Goal: Task Accomplishment & Management: Complete application form

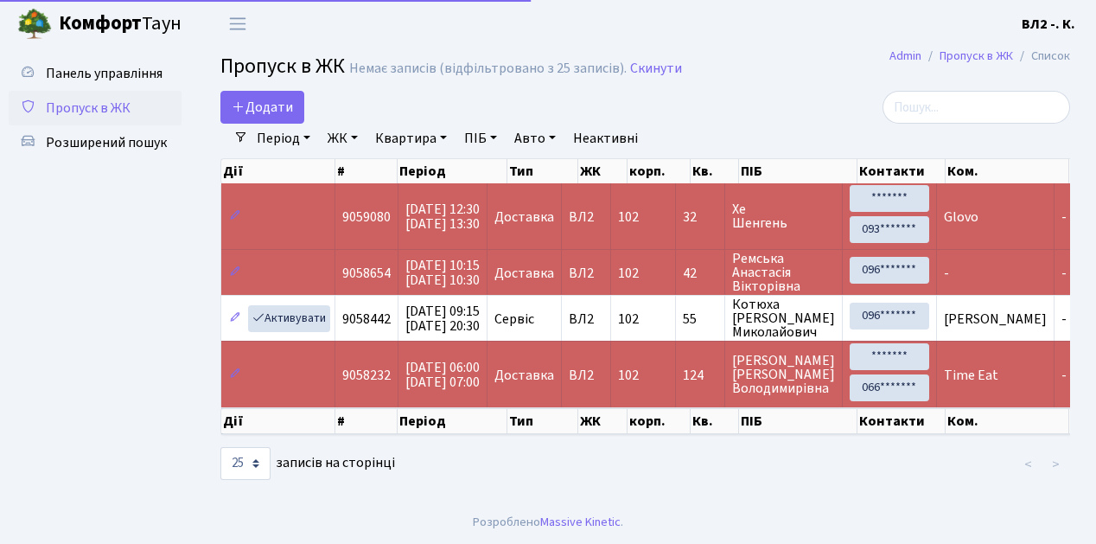
select select "25"
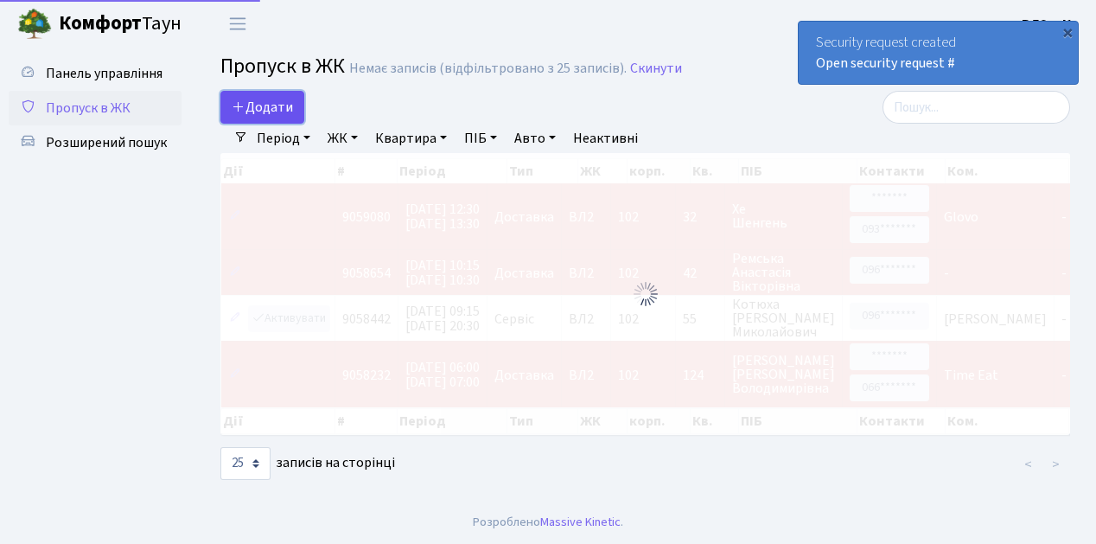
click at [277, 104] on span "Додати" at bounding box center [262, 107] width 61 height 19
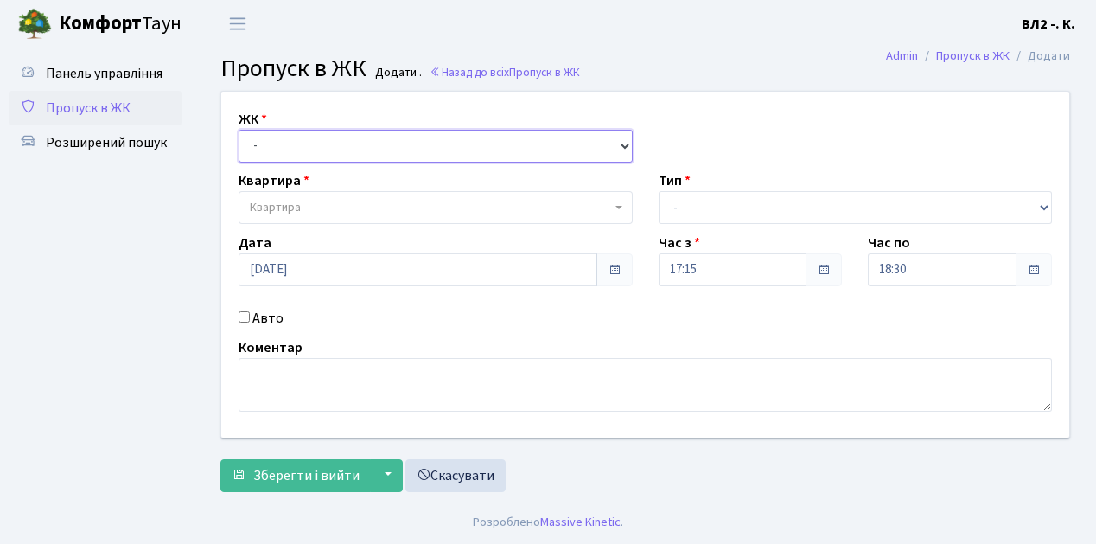
click at [301, 143] on select "- ВЛ1, Ужгородський пров., 4/1 ВЛ2, пр.Голосіївський, 76 ВЛ3, пр.Голосіївський,…" at bounding box center [436, 146] width 394 height 33
select select "317"
click at [239, 130] on select "- ВЛ1, Ужгородський пров., 4/1 ВЛ2, пр.Голосіївський, 76 ВЛ3, пр.Голосіївський,…" at bounding box center [436, 146] width 394 height 33
select select
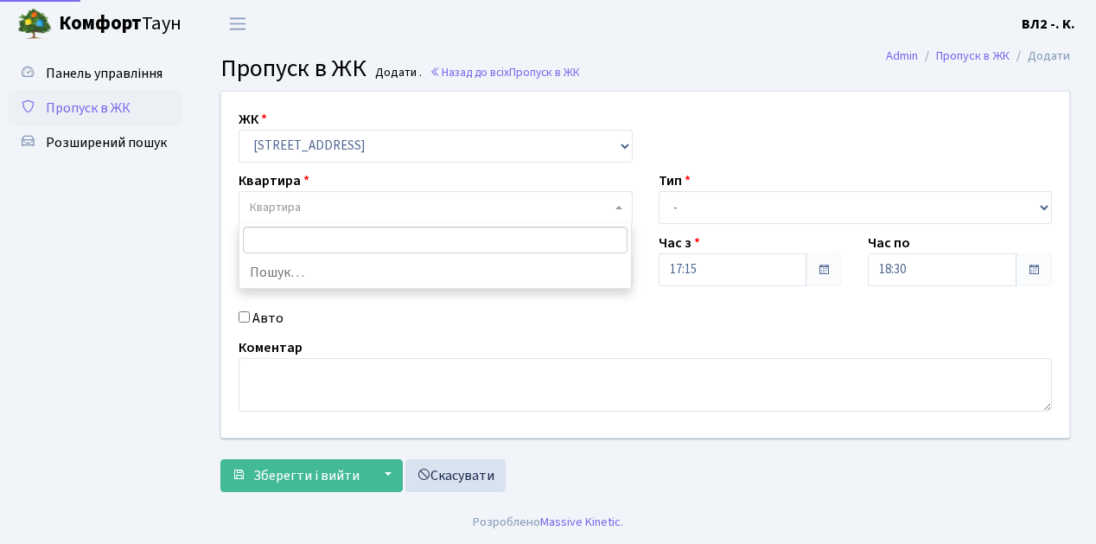
click at [309, 207] on span "Квартира" at bounding box center [430, 207] width 361 height 17
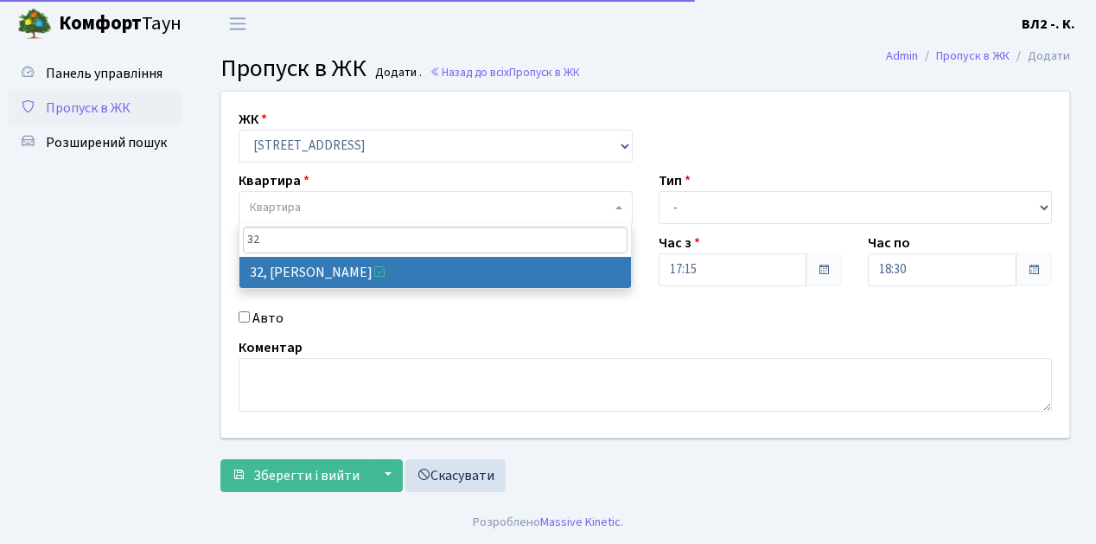
type input "32"
select select "38035"
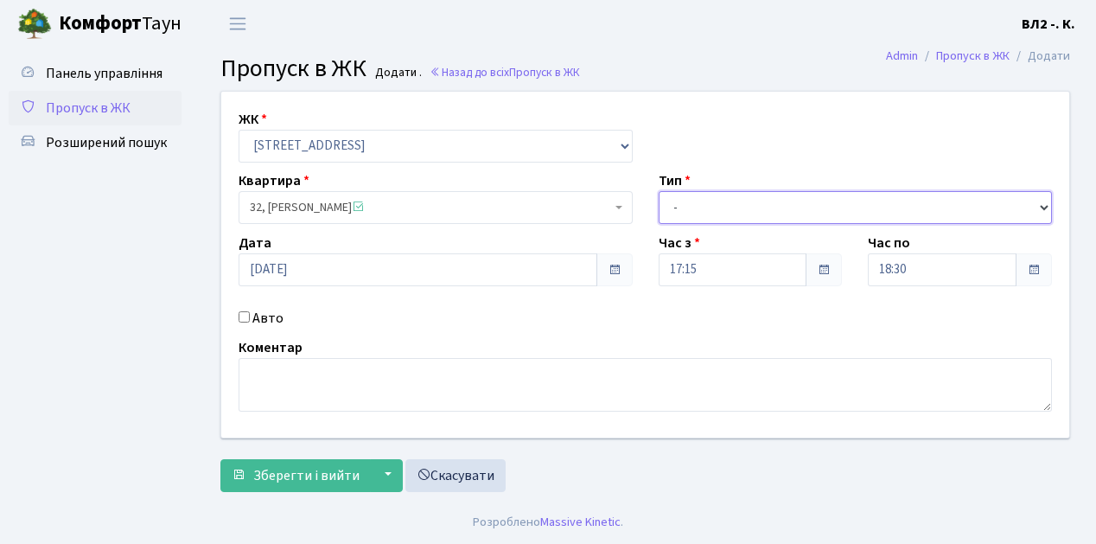
click at [756, 206] on select "- Доставка Таксі Гості Сервіс" at bounding box center [856, 207] width 394 height 33
select select "1"
click at [659, 191] on select "- Доставка Таксі Гості Сервіс" at bounding box center [856, 207] width 394 height 33
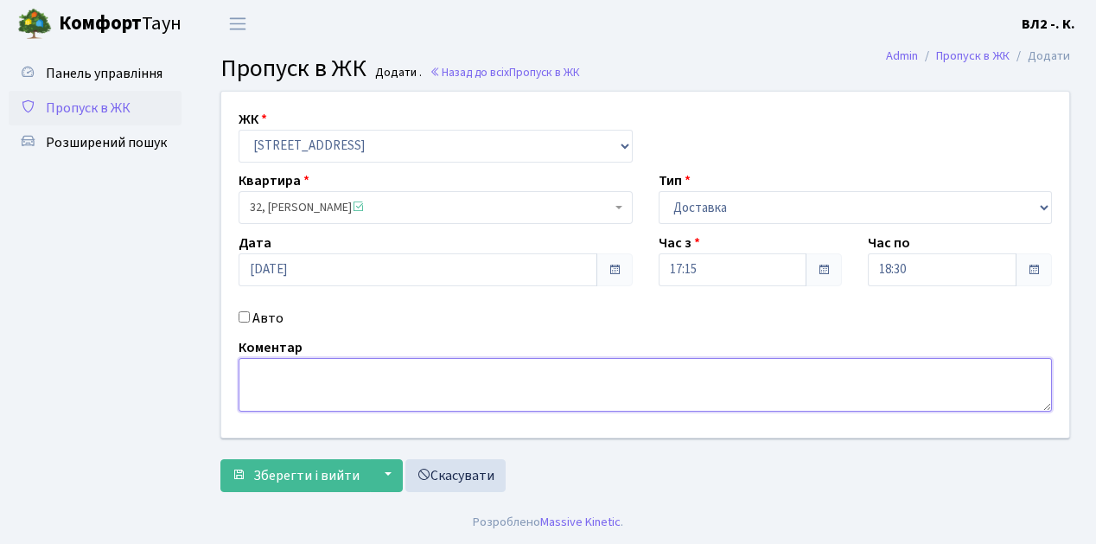
click at [334, 388] on textarea at bounding box center [645, 385] width 813 height 54
type textarea "Glovo"
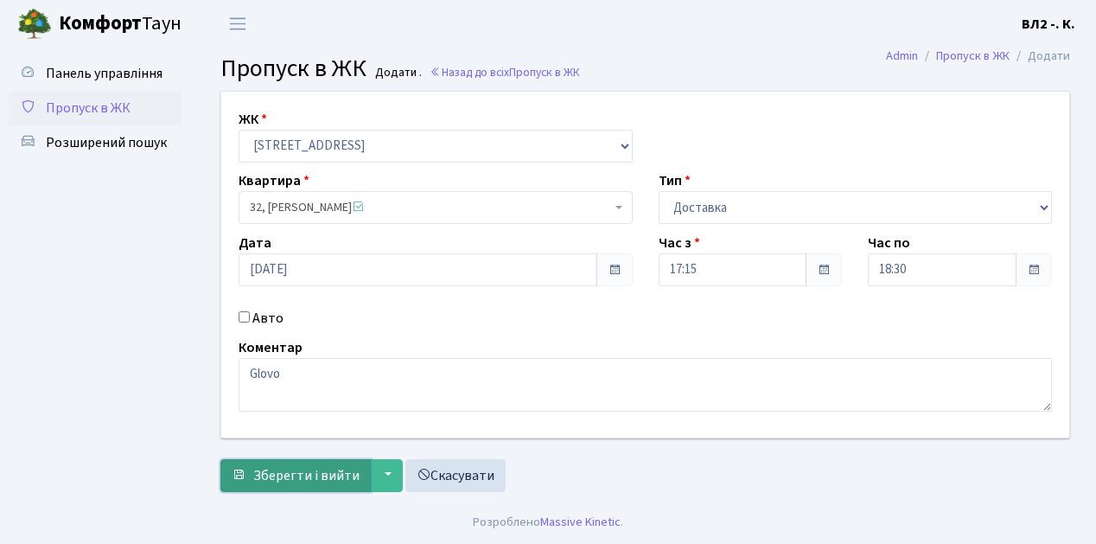
click at [325, 470] on span "Зберегти і вийти" at bounding box center [306, 475] width 106 height 19
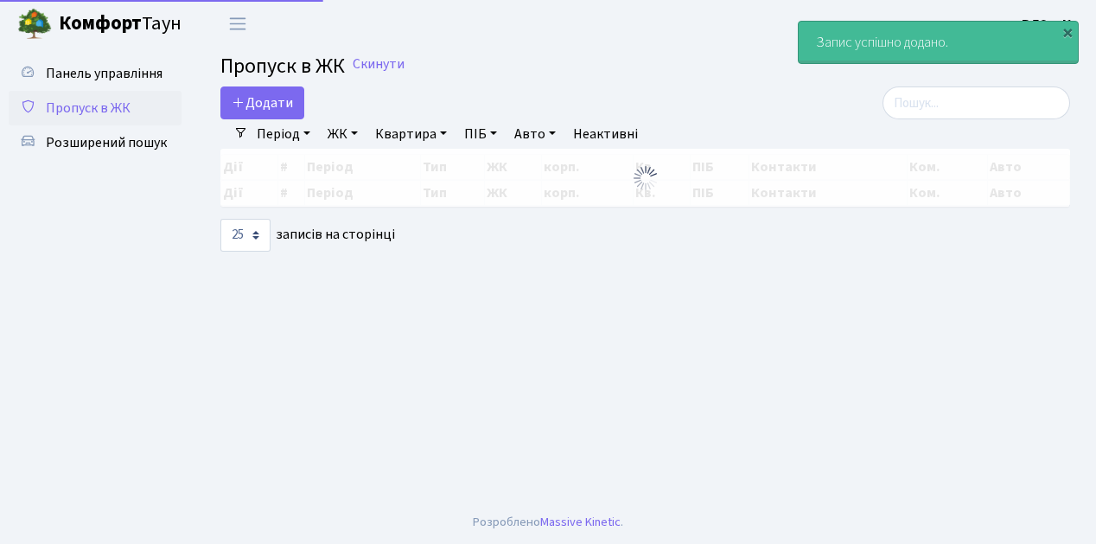
select select "25"
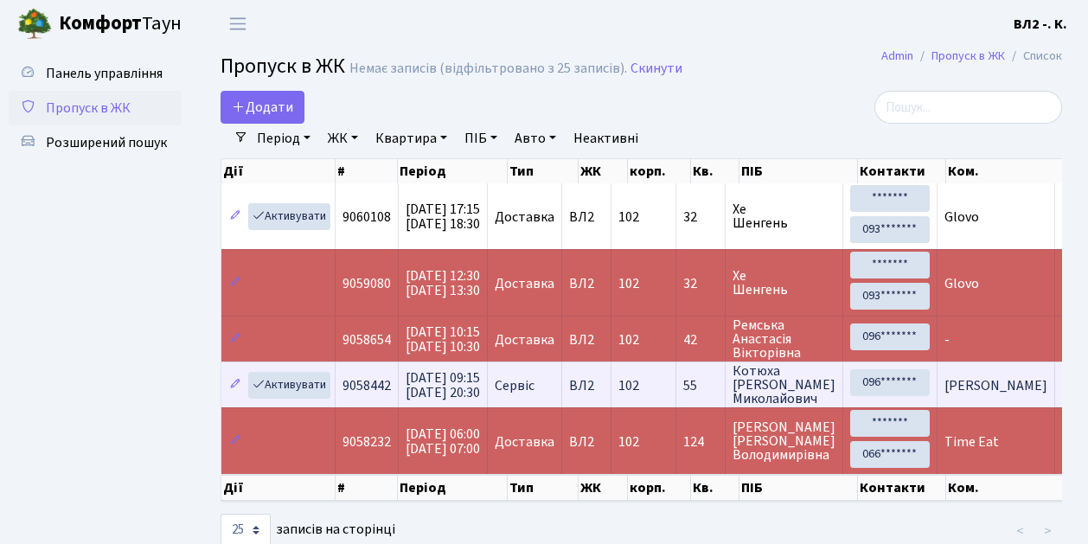
click at [960, 385] on span "[PERSON_NAME]" at bounding box center [995, 385] width 103 height 19
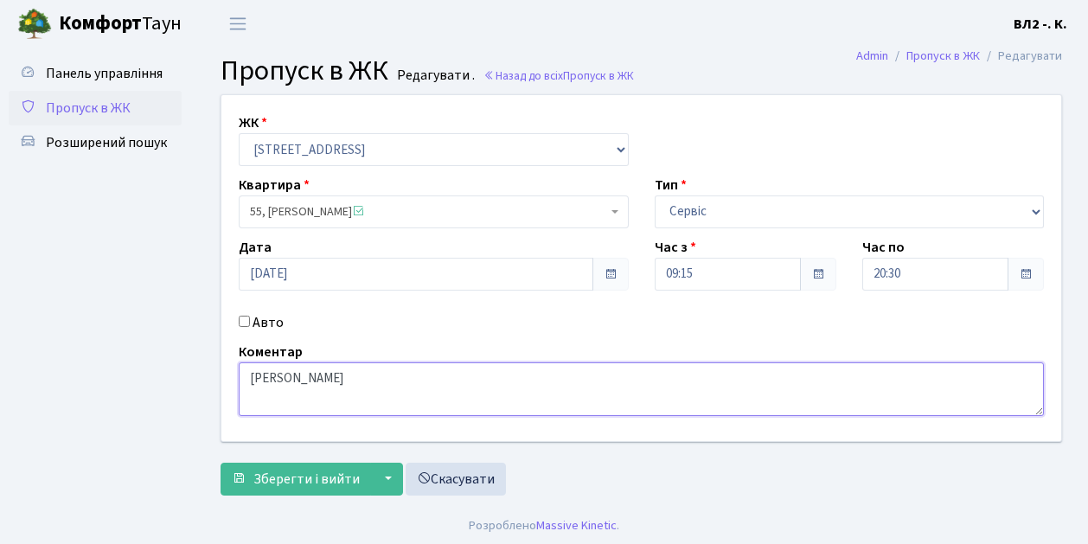
drag, startPoint x: 368, startPoint y: 377, endPoint x: 244, endPoint y: 380, distance: 124.5
click at [244, 380] on textarea "[PERSON_NAME]" at bounding box center [641, 389] width 805 height 54
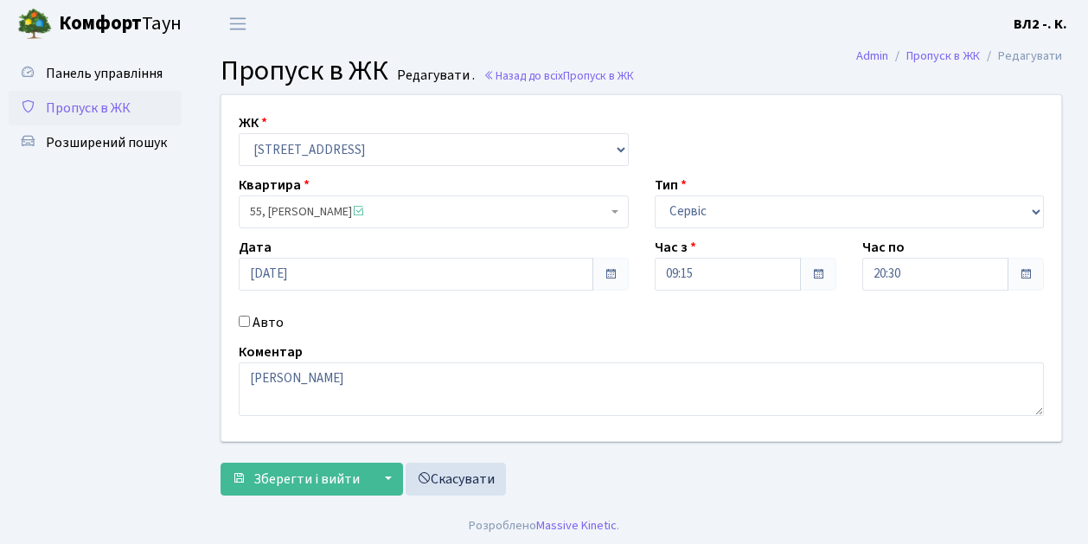
click at [85, 112] on span "Пропуск в ЖК" at bounding box center [88, 108] width 85 height 19
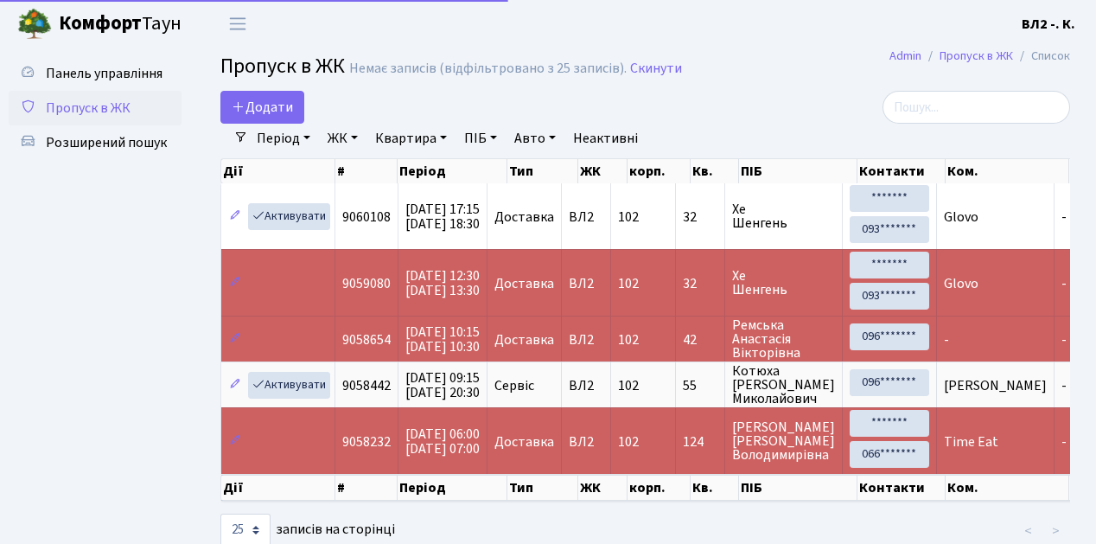
select select "25"
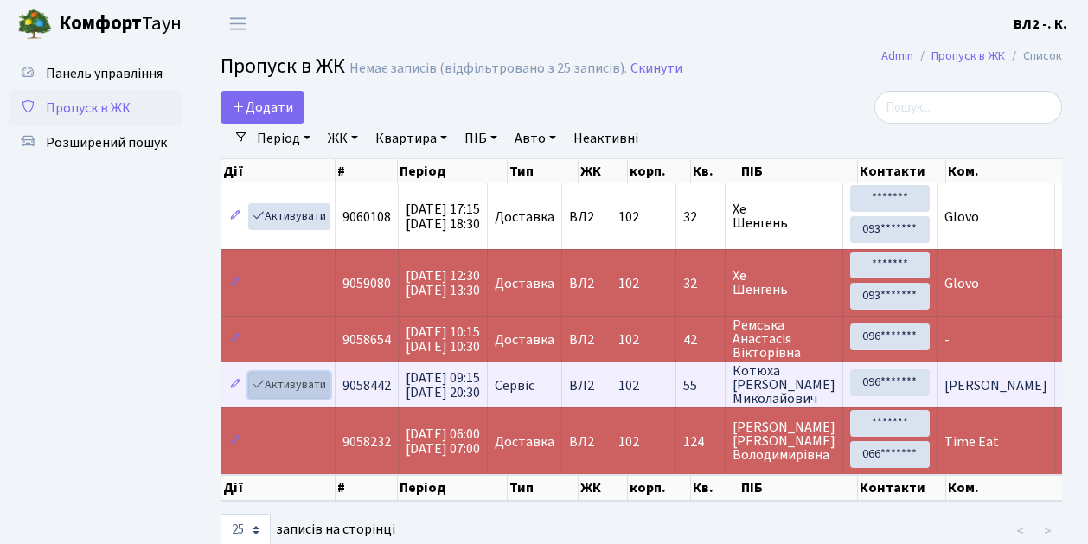
click at [293, 379] on link "Активувати" at bounding box center [289, 385] width 82 height 27
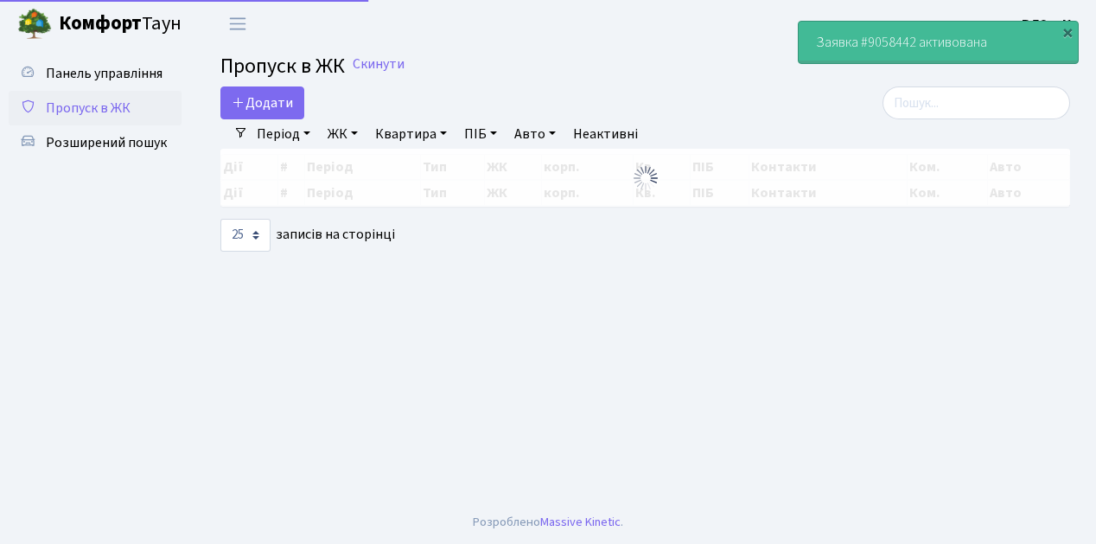
select select "25"
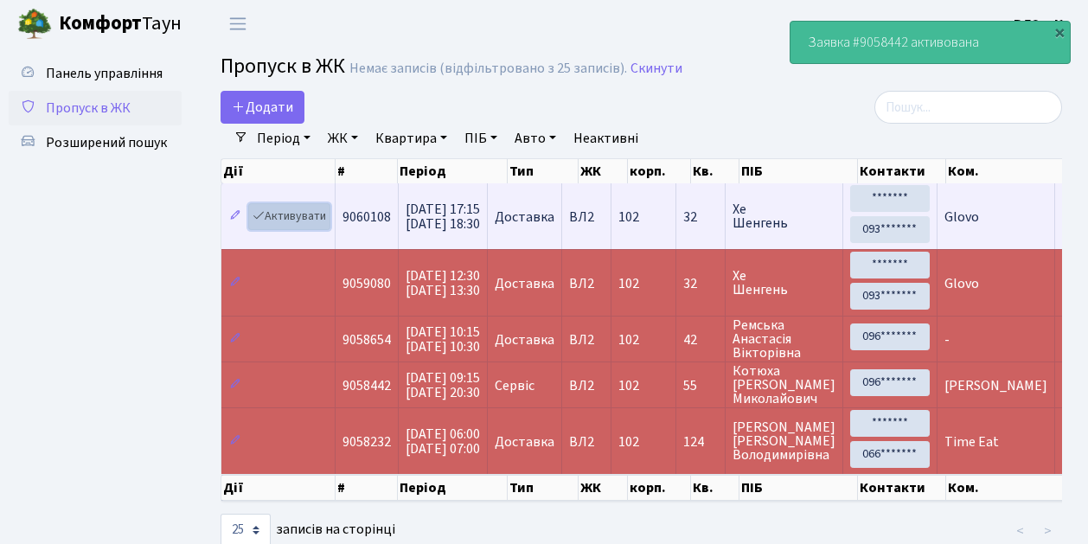
click at [305, 214] on link "Активувати" at bounding box center [289, 216] width 82 height 27
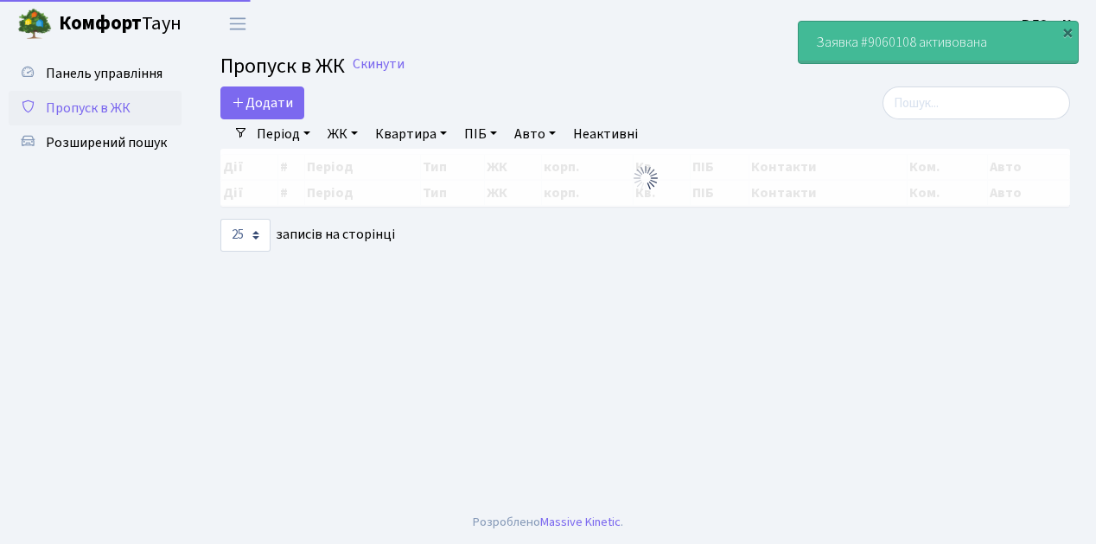
select select "25"
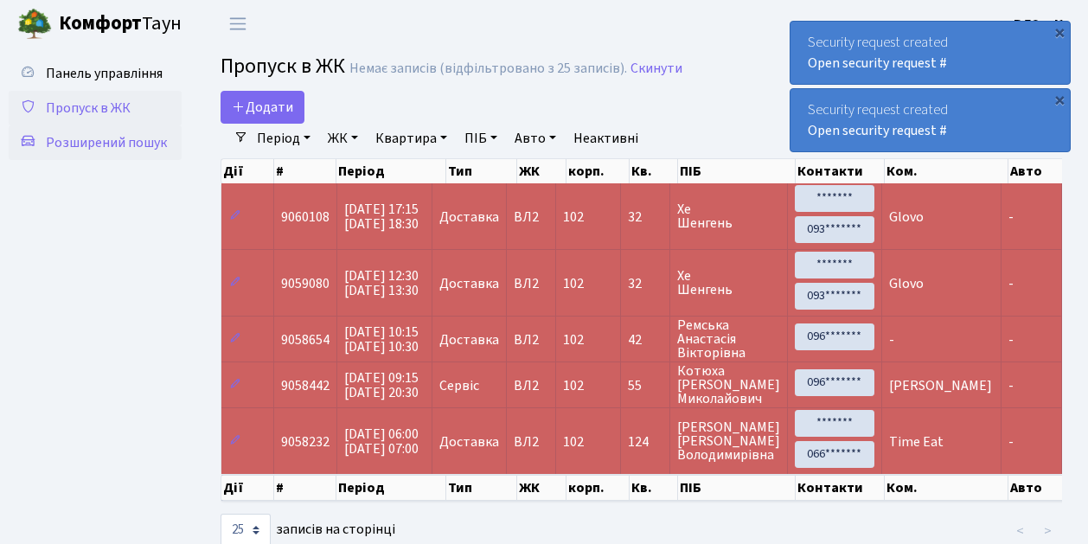
click at [110, 136] on span "Розширений пошук" at bounding box center [106, 142] width 121 height 19
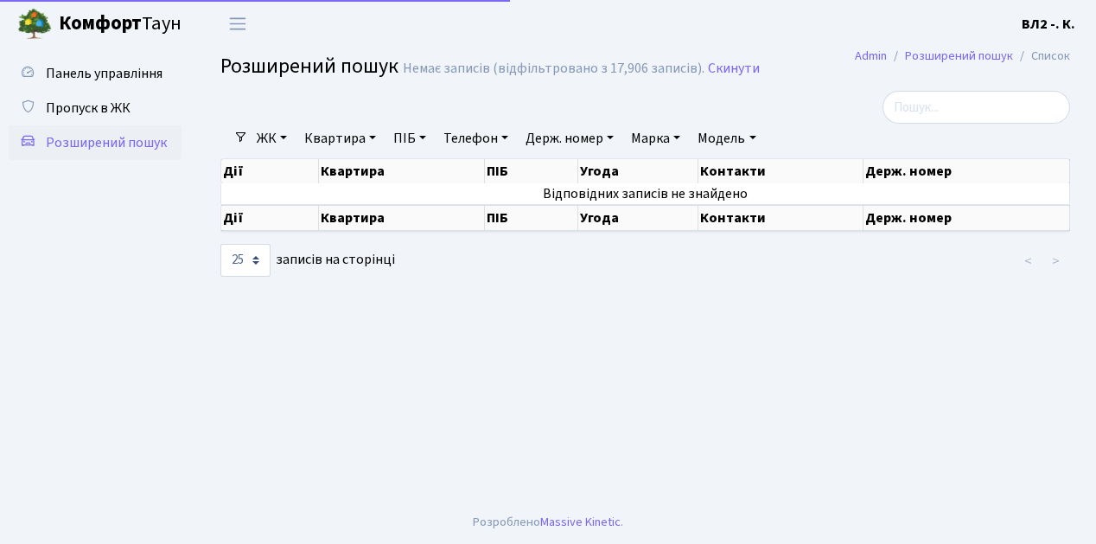
select select "25"
click at [342, 140] on link "Квартира" at bounding box center [340, 138] width 86 height 29
type input "6"
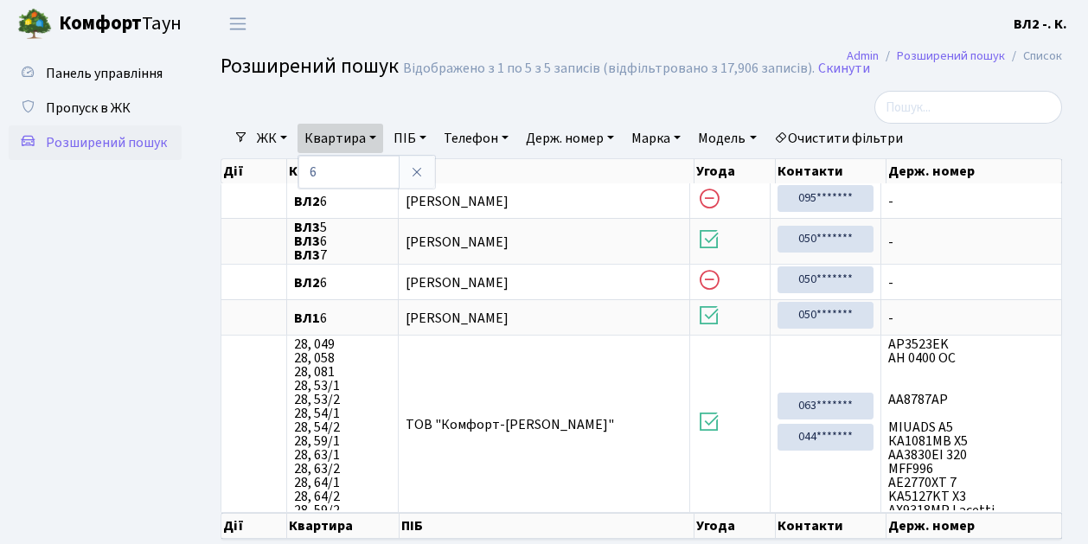
click at [53, 250] on ul "Панель управління Пропуск в ЖК Розширений пошук" at bounding box center [95, 316] width 173 height 521
click at [83, 112] on span "Пропуск в ЖК" at bounding box center [88, 108] width 85 height 19
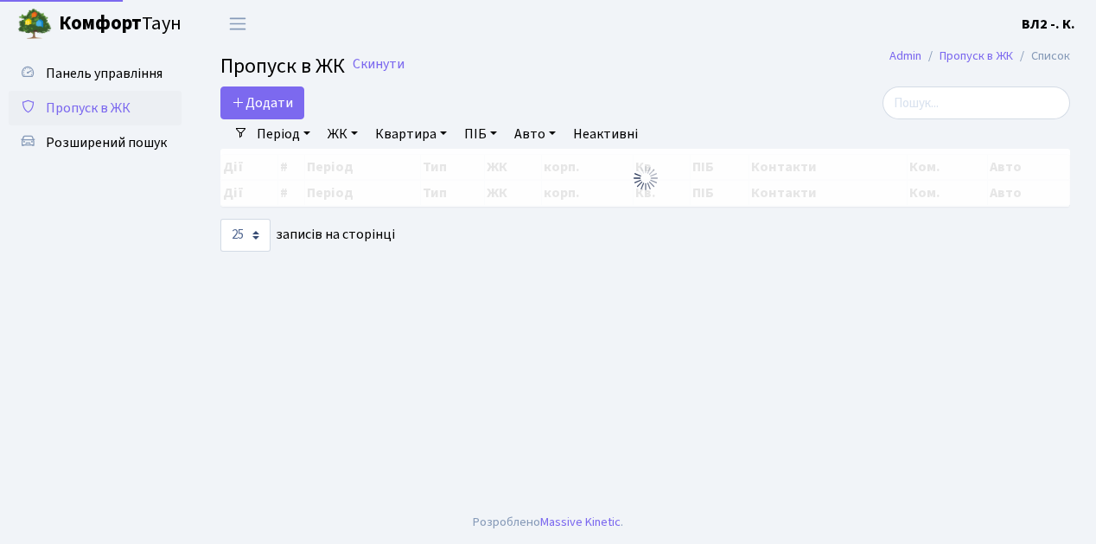
select select "25"
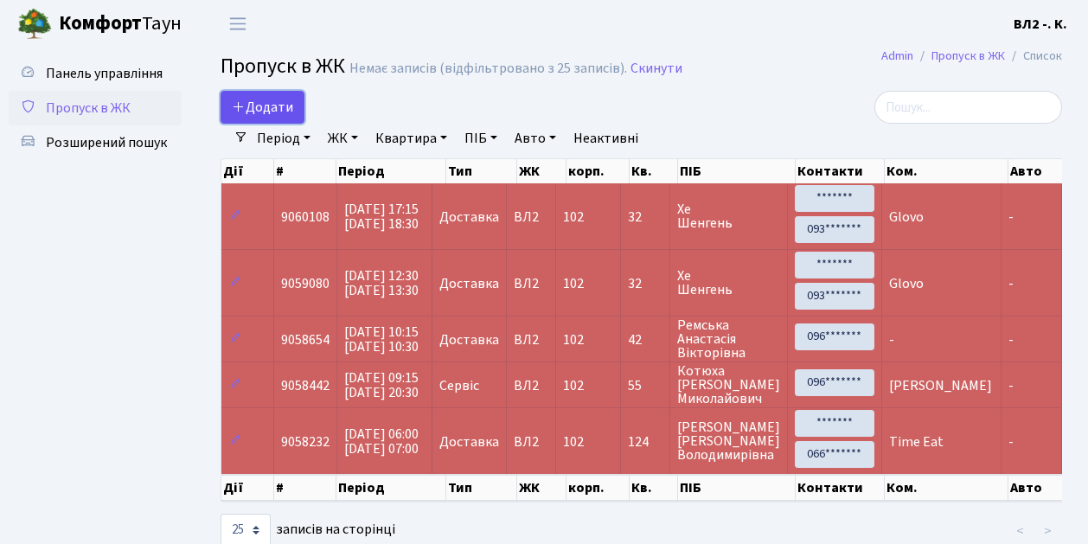
click at [272, 107] on span "Додати" at bounding box center [262, 107] width 61 height 19
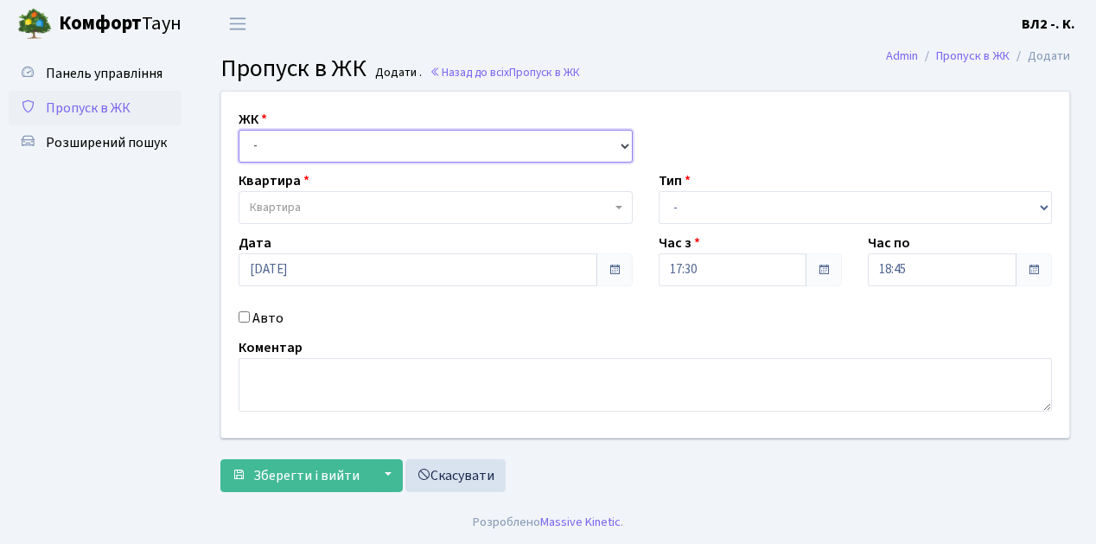
click at [278, 144] on select "- ВЛ1, Ужгородський пров., 4/1 ВЛ2, пр.Голосіївський, 76 ВЛ3, пр.Голосіївський,…" at bounding box center [436, 146] width 394 height 33
select select "317"
click at [239, 130] on select "- ВЛ1, Ужгородський пров., 4/1 ВЛ2, пр.Голосіївський, 76 ВЛ3, пр.Голосіївський,…" at bounding box center [436, 146] width 394 height 33
select select
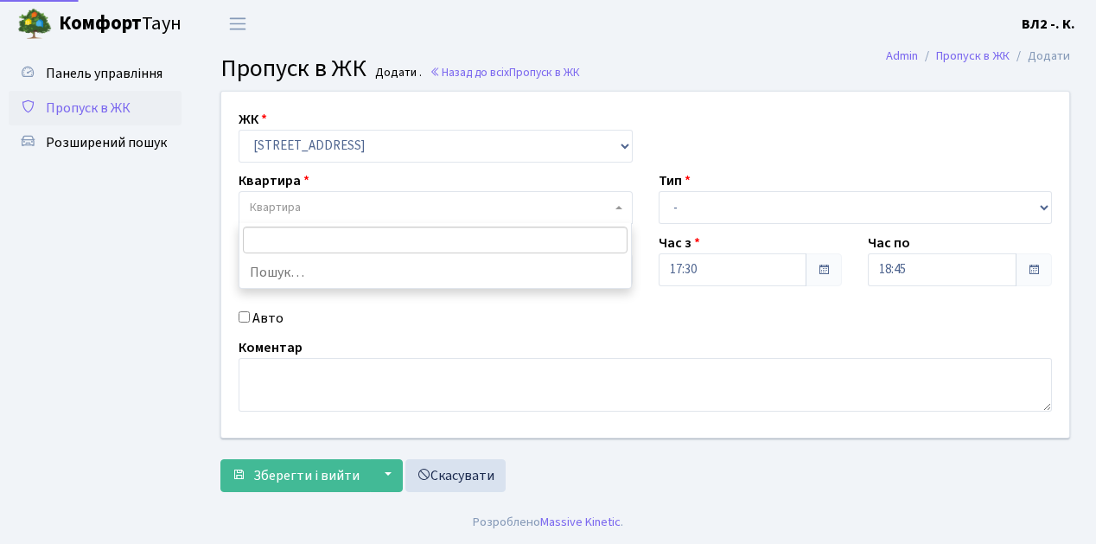
click at [351, 207] on span "Квартира" at bounding box center [430, 207] width 361 height 17
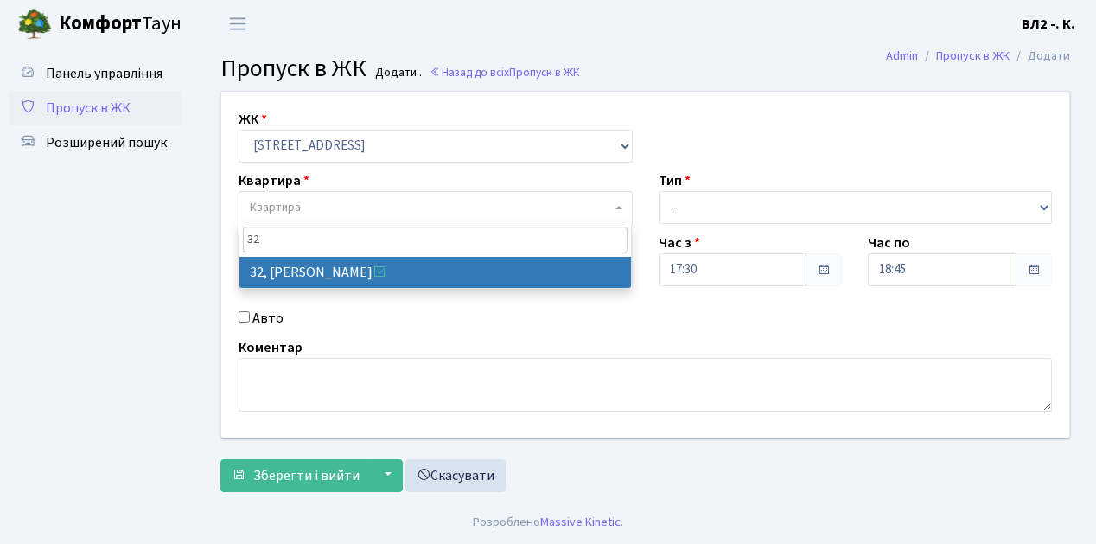
type input "32"
select select "38035"
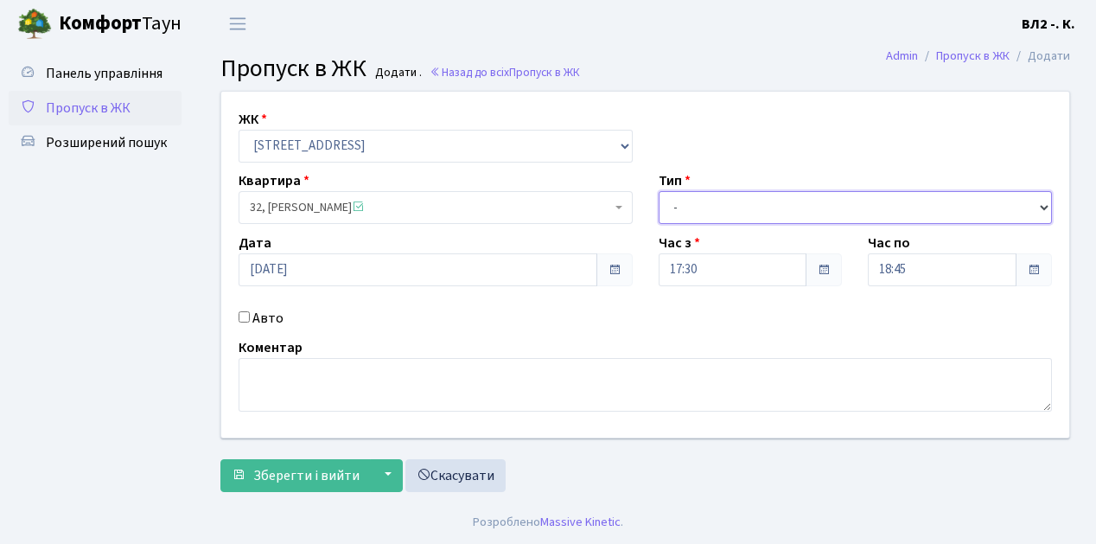
click at [724, 201] on select "- Доставка Таксі Гості Сервіс" at bounding box center [856, 207] width 394 height 33
select select "1"
click at [659, 191] on select "- Доставка Таксі Гості Сервіс" at bounding box center [856, 207] width 394 height 33
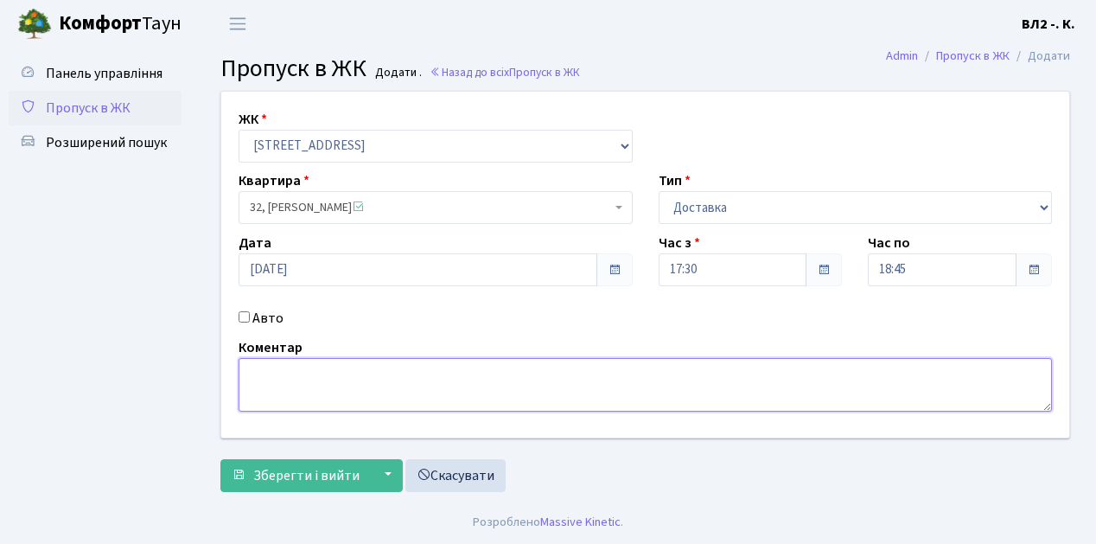
click at [259, 389] on textarea at bounding box center [645, 385] width 813 height 54
type textarea "Bolt"
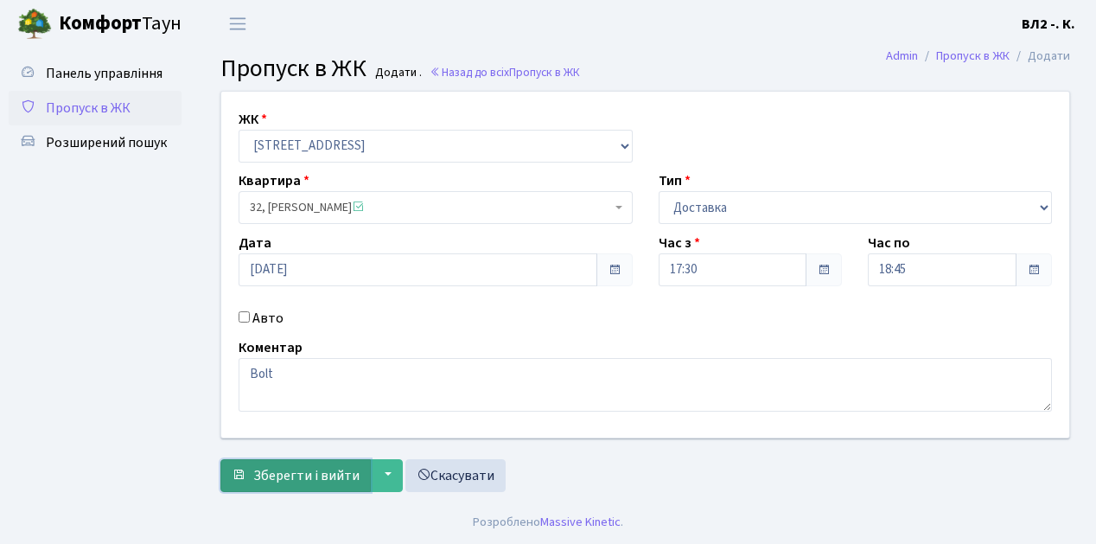
click at [287, 477] on span "Зберегти і вийти" at bounding box center [306, 475] width 106 height 19
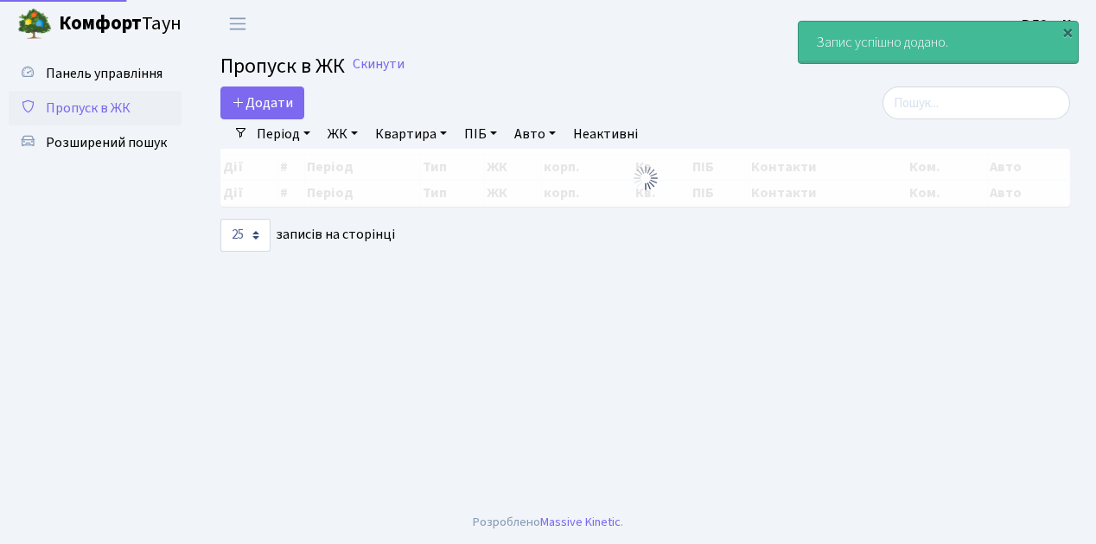
select select "25"
